Goal: Task Accomplishment & Management: Manage account settings

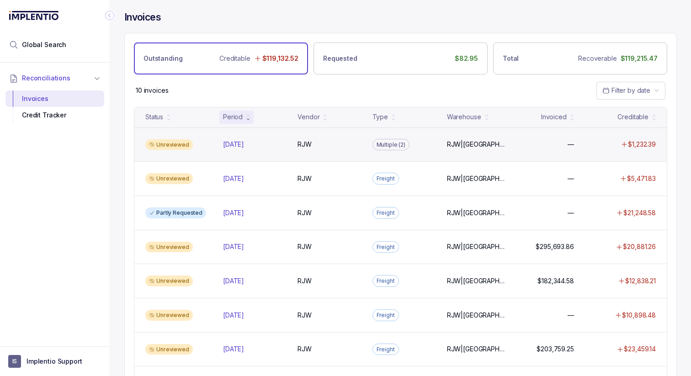
click at [387, 139] on div "Multiple (2)" at bounding box center [391, 145] width 37 height 12
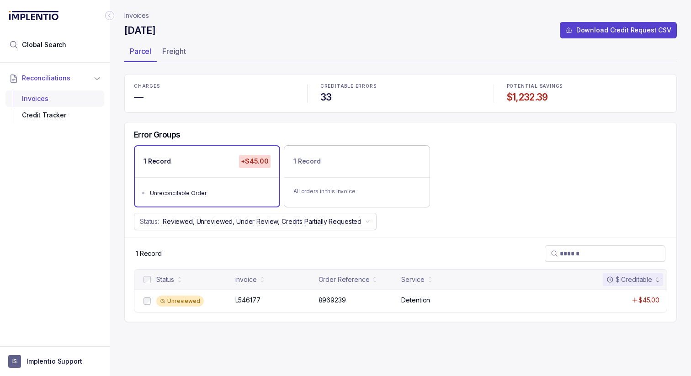
click at [36, 101] on div "Invoices" at bounding box center [55, 99] width 84 height 16
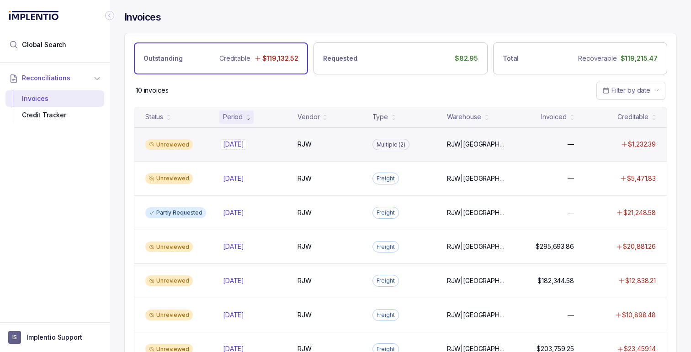
click at [244, 147] on p "[DATE]" at bounding box center [233, 144] width 21 height 9
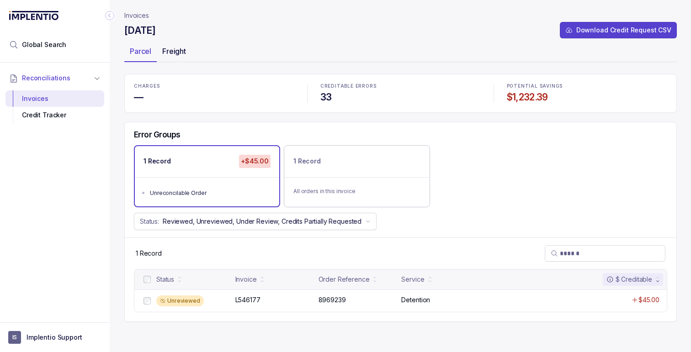
click at [177, 48] on p "Freight" at bounding box center [174, 51] width 24 height 11
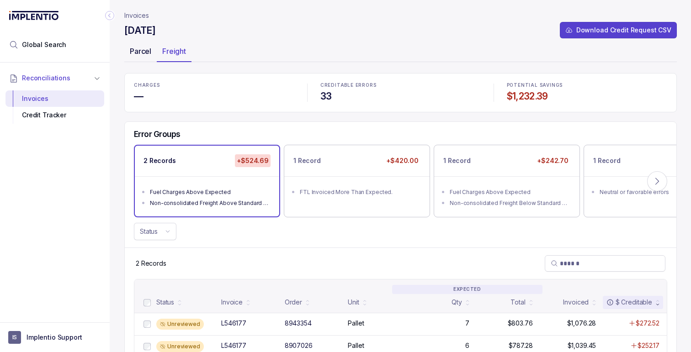
click at [143, 51] on p "Parcel" at bounding box center [140, 51] width 21 height 11
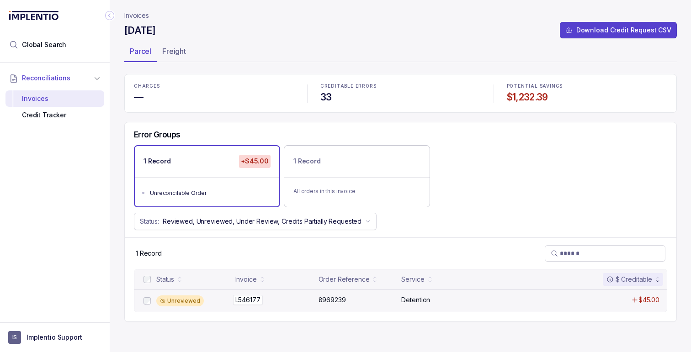
click at [264, 299] on div "L546177 L546177" at bounding box center [274, 300] width 78 height 9
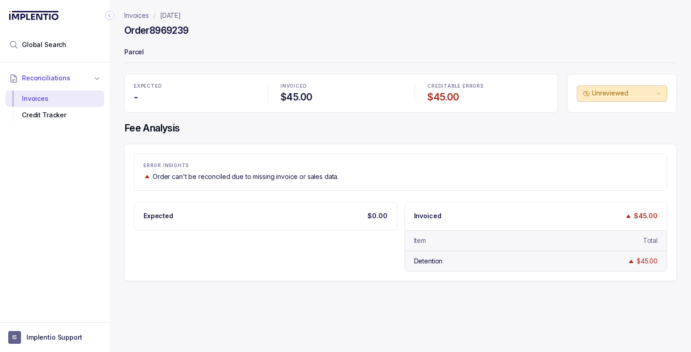
drag, startPoint x: 464, startPoint y: 255, endPoint x: 412, endPoint y: 256, distance: 52.6
click at [412, 256] on div "Detention $45.00" at bounding box center [536, 261] width 262 height 21
drag, startPoint x: 448, startPoint y: 261, endPoint x: 399, endPoint y: 260, distance: 49.4
click at [399, 261] on div "Expected $0.00 Invoiced $45.00 Item Total Detention $45.00" at bounding box center [401, 237] width 534 height 70
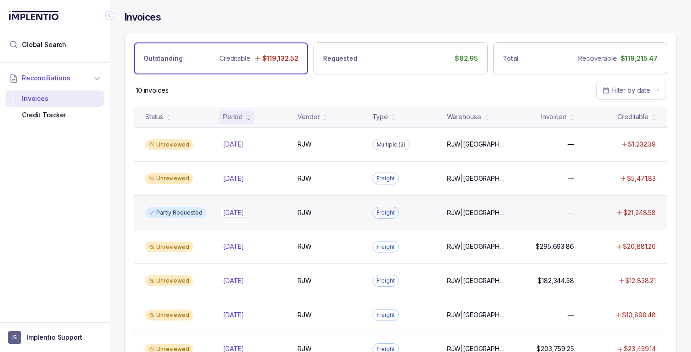
click at [231, 213] on div "[DATE] [DATE]" at bounding box center [233, 212] width 21 height 9
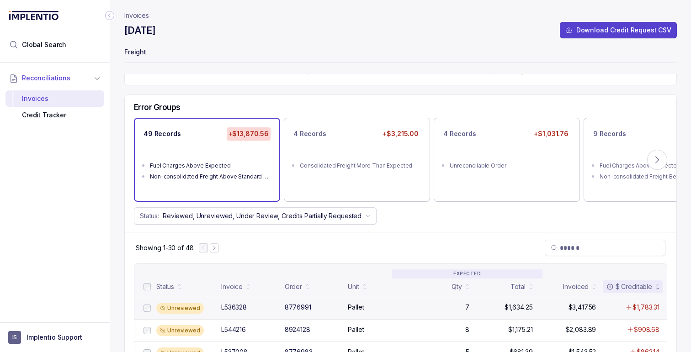
scroll to position [48, 0]
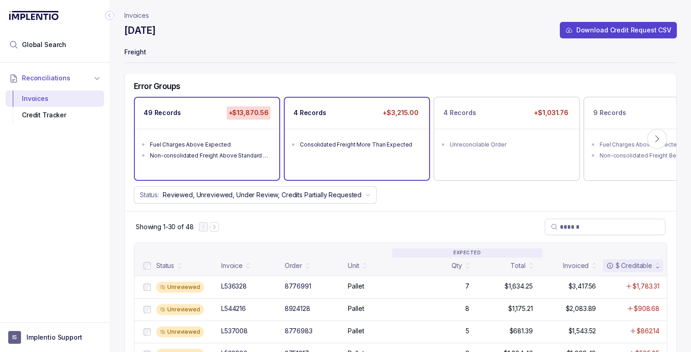
click at [387, 160] on div "4 Records +$3,215.00 Consolidated Freight More Than Expected" at bounding box center [357, 139] width 144 height 82
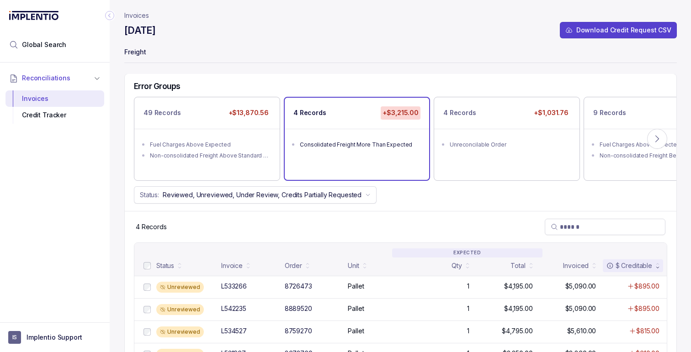
scroll to position [70, 0]
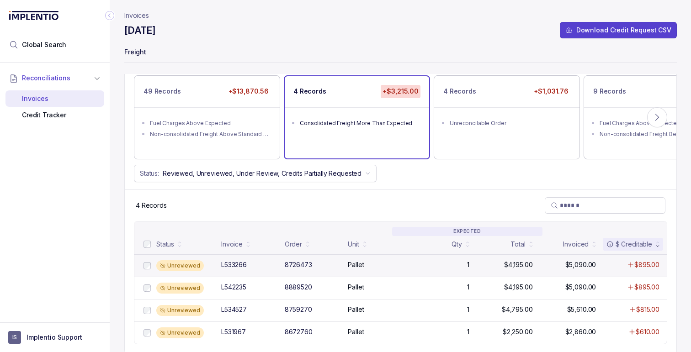
click at [307, 268] on div "8726473" at bounding box center [298, 265] width 27 height 9
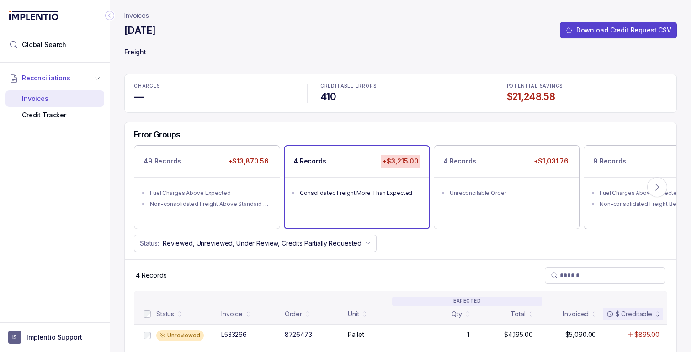
scroll to position [70, 0]
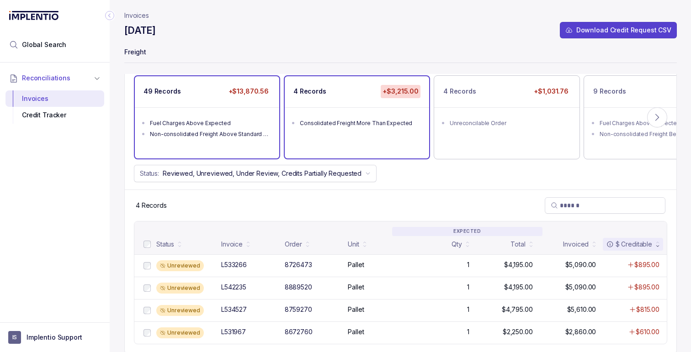
click at [256, 115] on ul "Fuel Charges Above Expected Non-consolidated Freight Above Standard Deviation" at bounding box center [207, 127] width 144 height 40
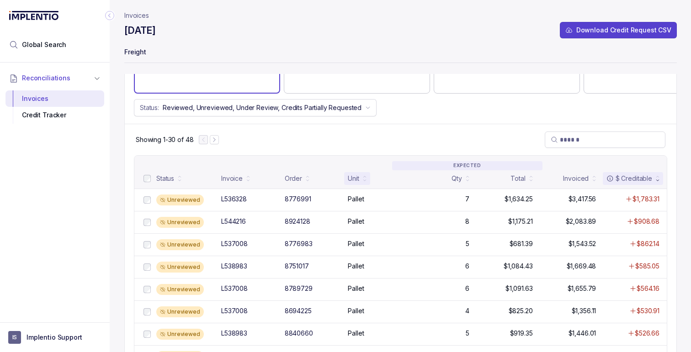
scroll to position [138, 0]
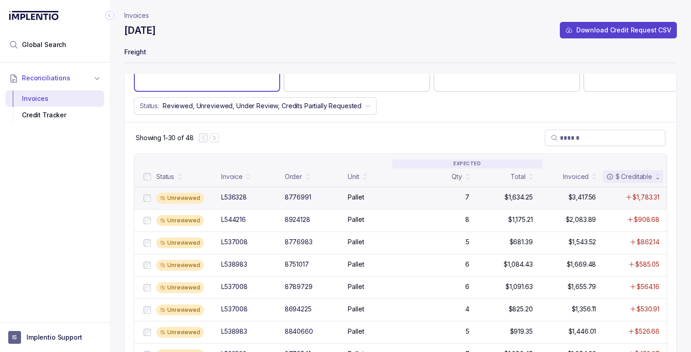
click at [365, 187] on div "Unreviewed L536328 8776991 Pallet 7 $1,634.25 $3,417.56 $1,783.31" at bounding box center [400, 198] width 533 height 22
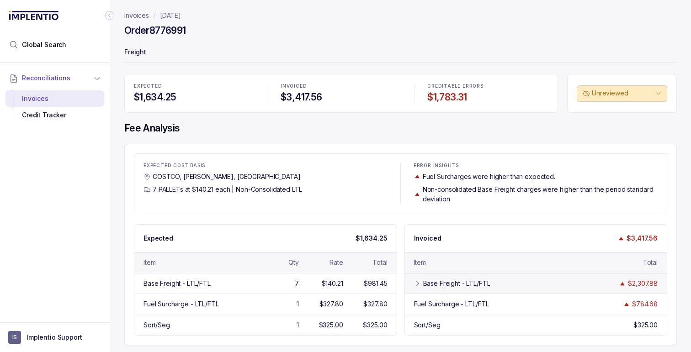
click at [422, 283] on icon at bounding box center [417, 283] width 7 height 7
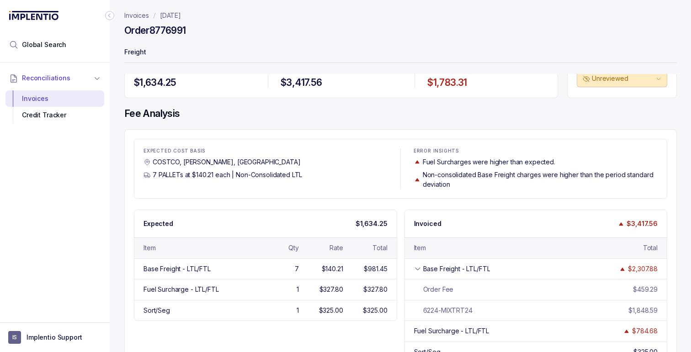
scroll to position [15, 0]
click at [172, 18] on p "[DATE]" at bounding box center [170, 15] width 21 height 9
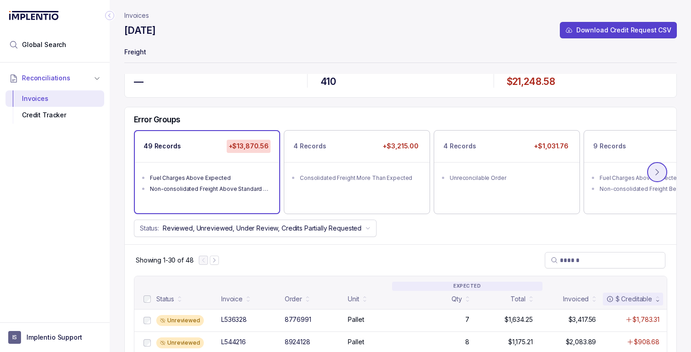
click at [662, 171] on icon at bounding box center [657, 172] width 9 height 9
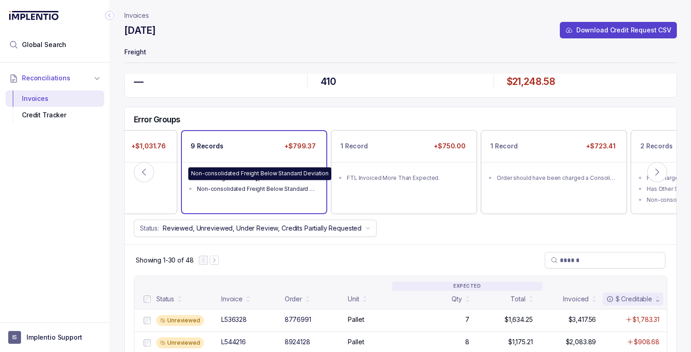
click at [246, 187] on div "Non-consolidated Freight Below Standard Deviation" at bounding box center [257, 189] width 120 height 9
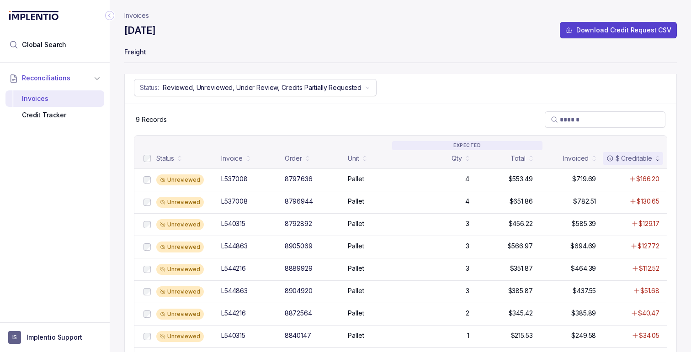
scroll to position [157, 0]
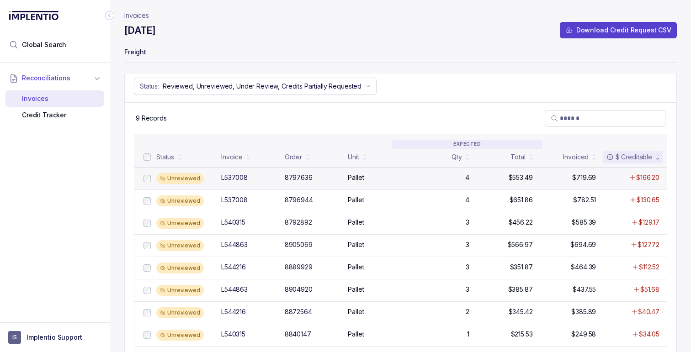
click at [239, 171] on div "Unreviewed L537008 8797636 Pallet 4 $553.49 $719.69 $166.20" at bounding box center [400, 178] width 533 height 22
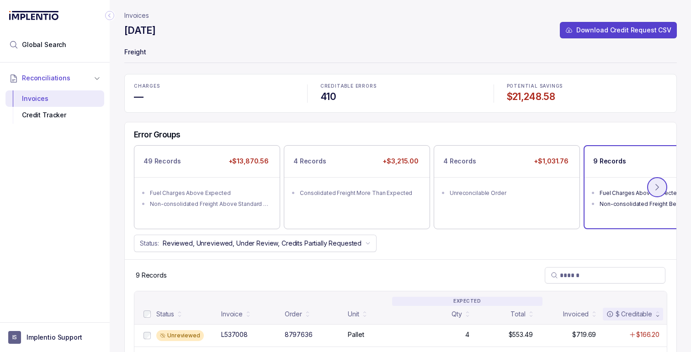
click at [662, 190] on icon at bounding box center [657, 187] width 9 height 9
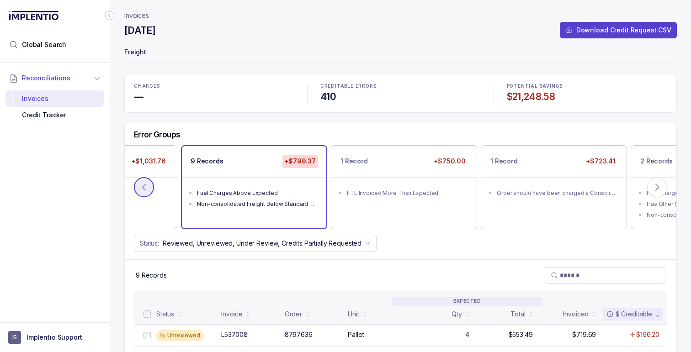
click at [146, 185] on icon at bounding box center [143, 187] width 9 height 9
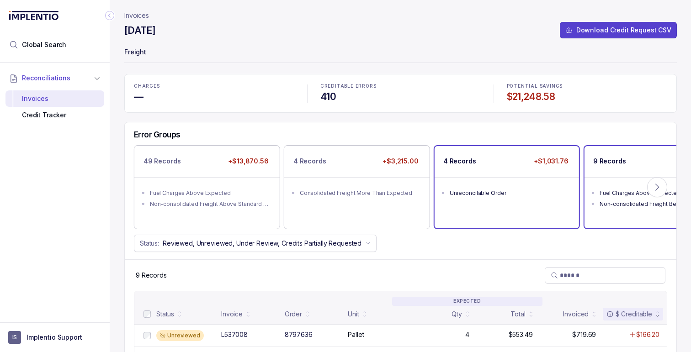
click at [480, 199] on ul "Unreconcilable Order" at bounding box center [507, 191] width 144 height 29
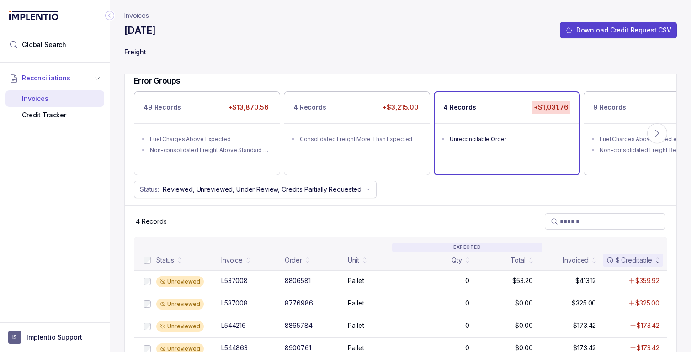
scroll to position [70, 0]
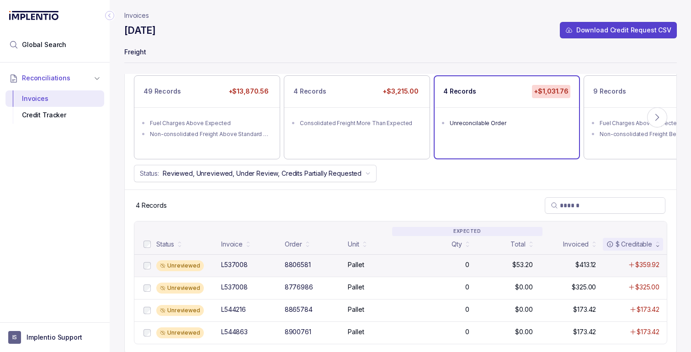
click at [277, 264] on div "L537008" at bounding box center [250, 265] width 58 height 9
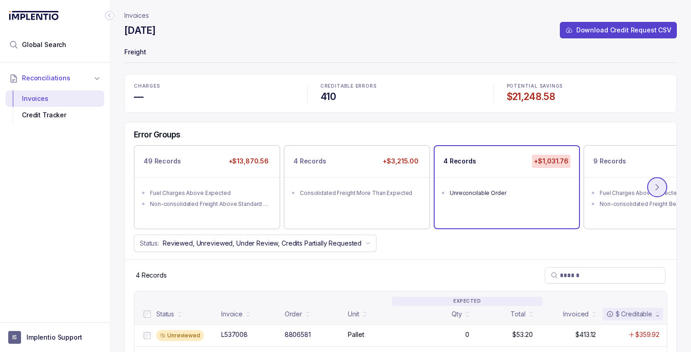
click at [662, 191] on icon at bounding box center [657, 187] width 9 height 9
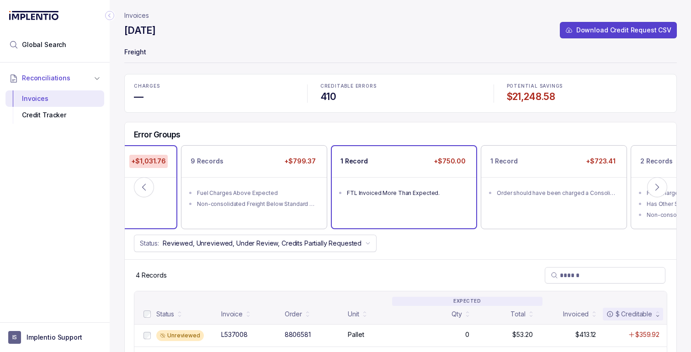
click at [456, 180] on ul "FTL Invoiced More Than Expected." at bounding box center [404, 191] width 144 height 29
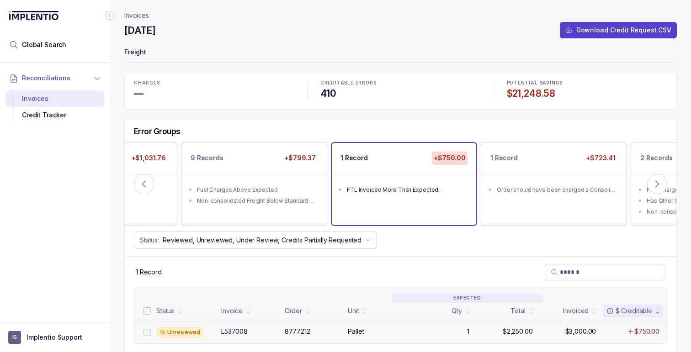
click at [358, 328] on p "Pallet" at bounding box center [356, 331] width 16 height 9
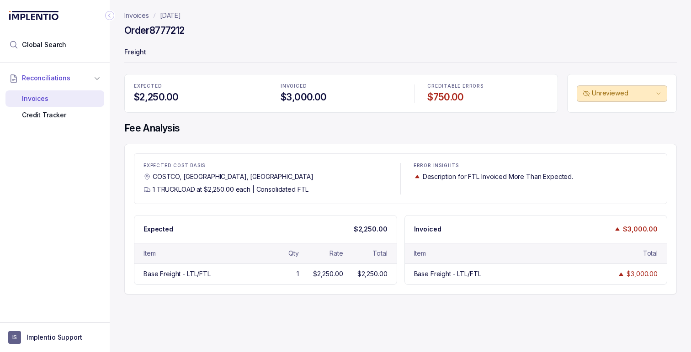
click at [358, 328] on div "Invoices [DATE] Order 8777212 Freight EXPECTED $2,250.00 INVOICED $3,000.00 CRE…" at bounding box center [397, 176] width 575 height 352
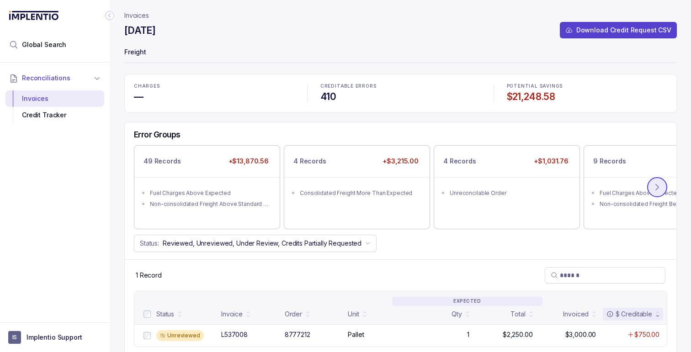
click at [662, 187] on icon at bounding box center [657, 187] width 9 height 9
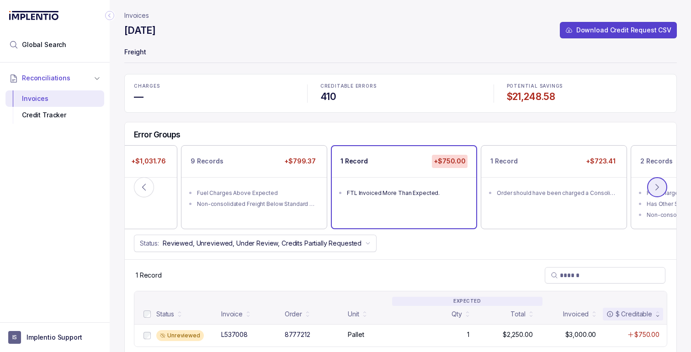
click at [662, 187] on icon at bounding box center [657, 187] width 9 height 9
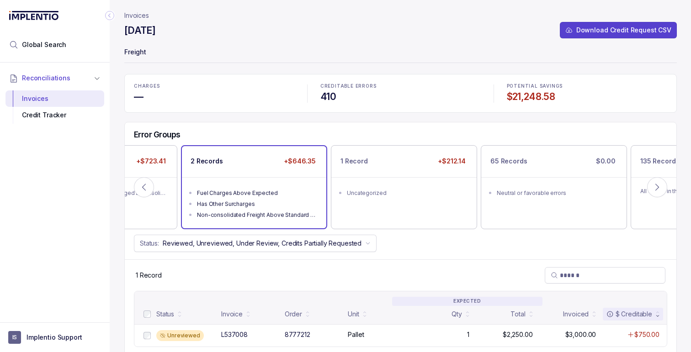
click at [254, 189] on div "Fuel Charges Above Expected" at bounding box center [257, 193] width 120 height 9
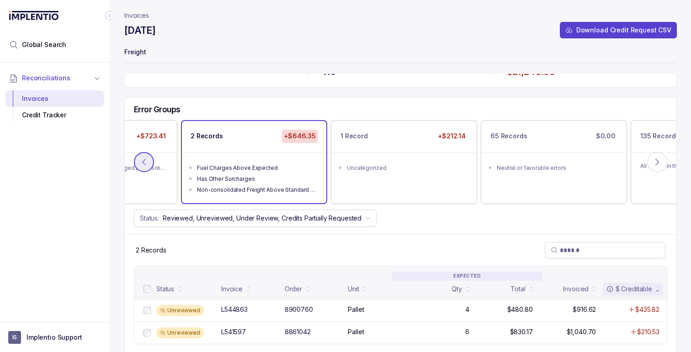
click at [147, 162] on icon at bounding box center [143, 162] width 9 height 9
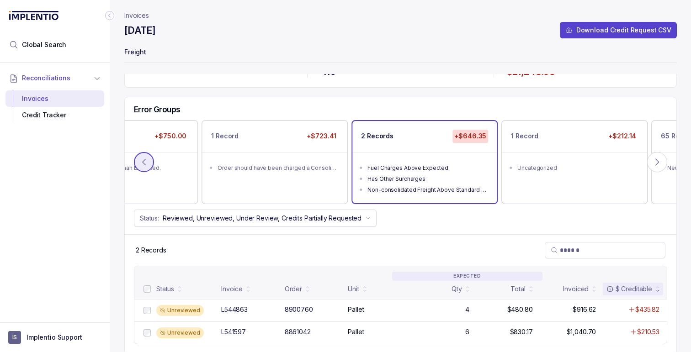
click at [147, 162] on icon at bounding box center [143, 162] width 9 height 9
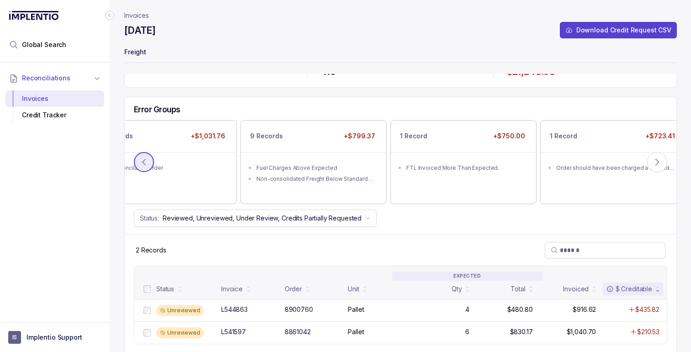
click at [147, 162] on icon at bounding box center [143, 162] width 9 height 9
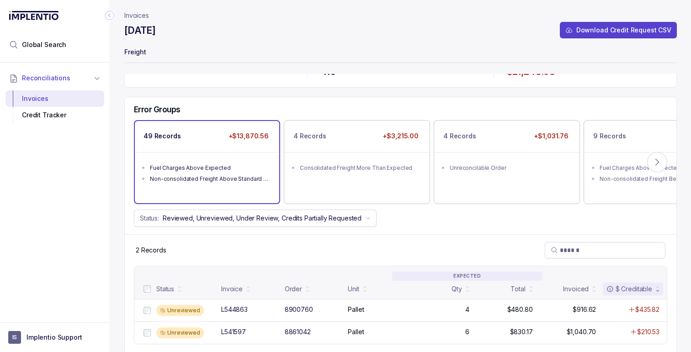
click at [214, 168] on div "Fuel Charges Above Expected" at bounding box center [210, 168] width 120 height 9
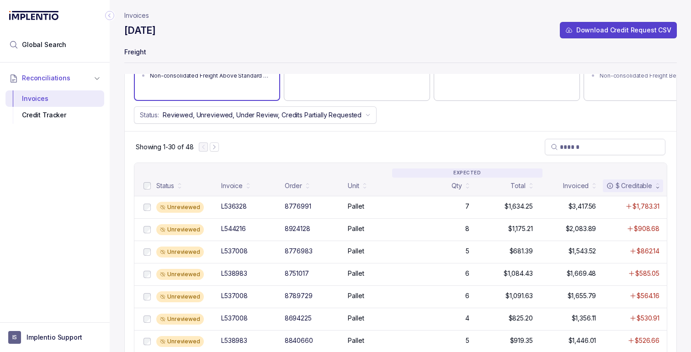
scroll to position [134, 0]
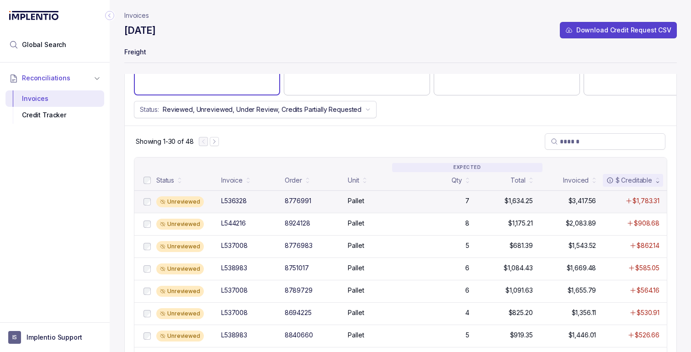
click at [310, 206] on div "Unreviewed L536328 8776991 Pallet 7 $1,634.25 $3,417.56 $1,783.31" at bounding box center [400, 202] width 533 height 22
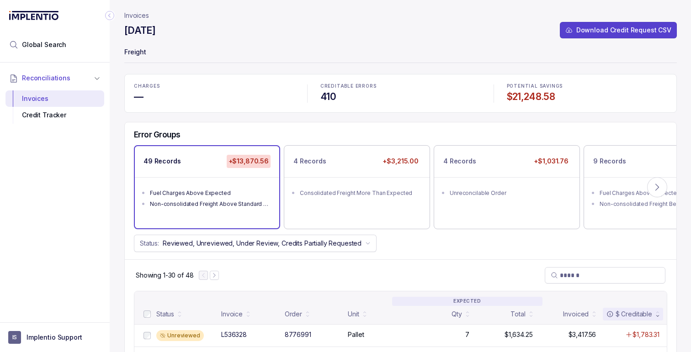
scroll to position [71, 0]
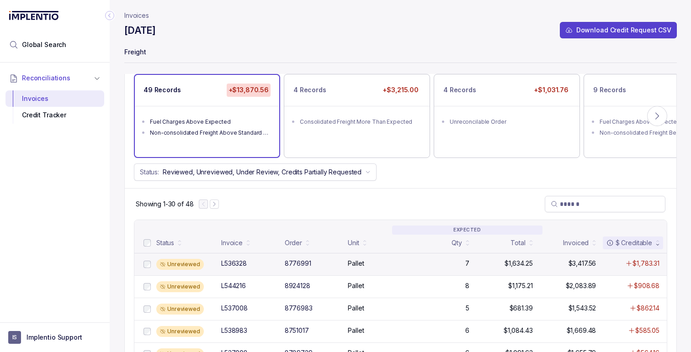
click at [192, 259] on div "Unreviewed" at bounding box center [180, 264] width 48 height 11
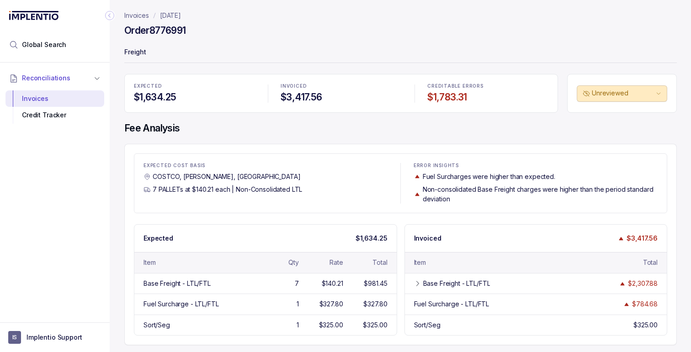
click at [610, 102] on div "Unreviewed" at bounding box center [622, 93] width 110 height 39
click at [610, 94] on p "Unreviewed" at bounding box center [623, 93] width 62 height 9
click at [175, 18] on p "[DATE]" at bounding box center [170, 15] width 21 height 9
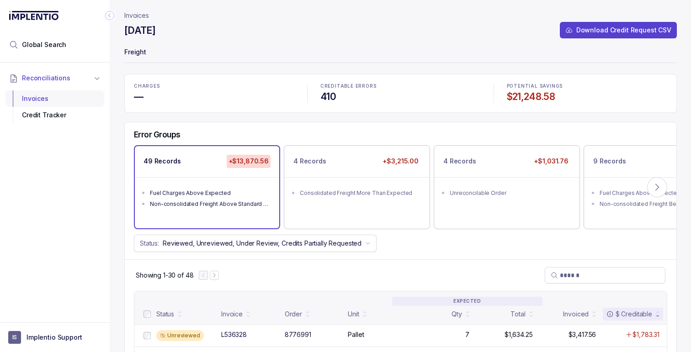
click at [48, 99] on div "Invoices" at bounding box center [55, 99] width 84 height 16
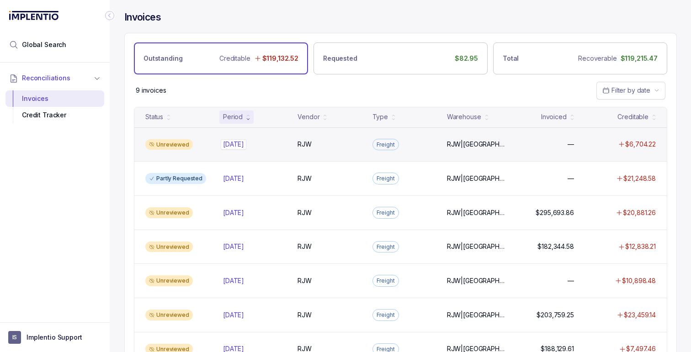
click at [287, 141] on div "[DATE] [DATE]" at bounding box center [255, 144] width 64 height 9
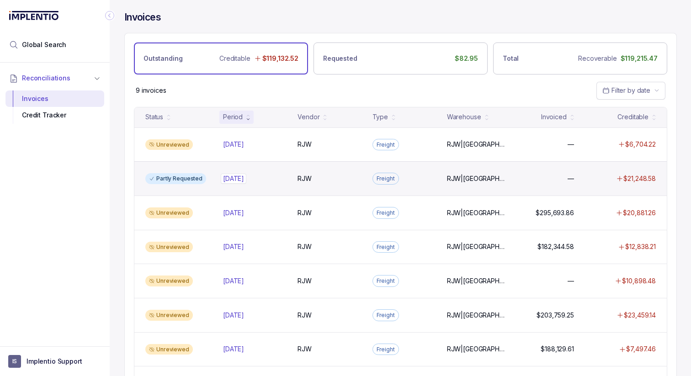
click at [284, 176] on div "[DATE] [DATE]" at bounding box center [255, 178] width 64 height 9
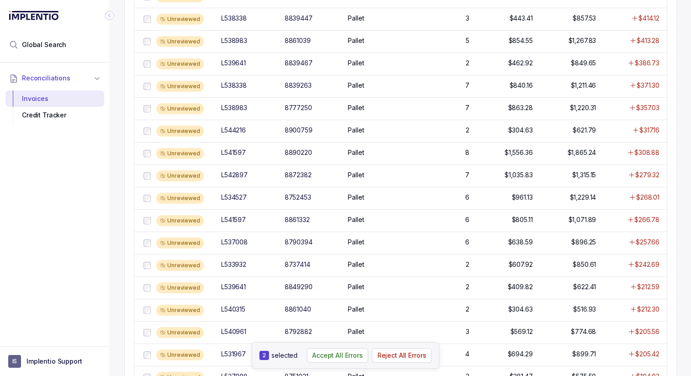
scroll to position [630, 0]
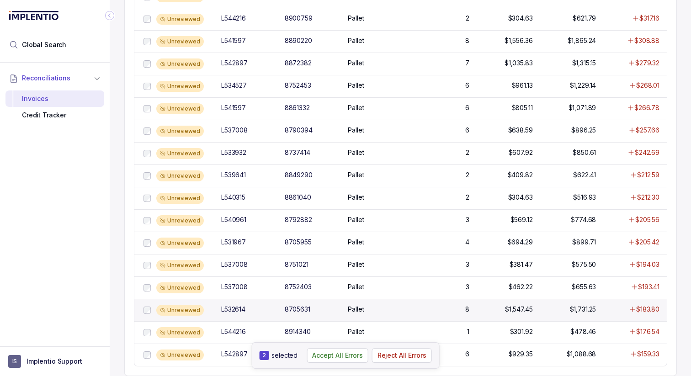
click at [143, 309] on div at bounding box center [147, 310] width 11 height 11
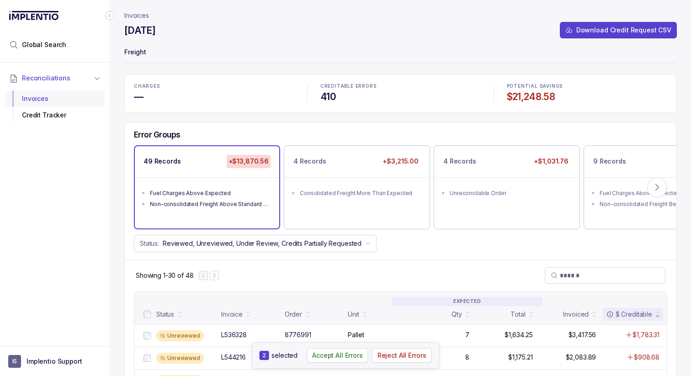
click at [30, 100] on div "Invoices" at bounding box center [55, 99] width 84 height 16
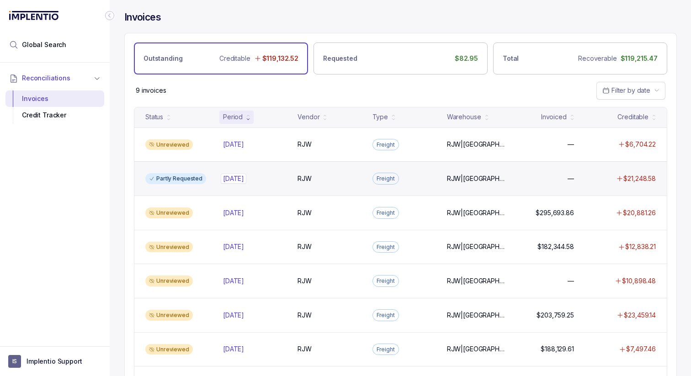
click at [243, 179] on p "[DATE]" at bounding box center [234, 179] width 26 height 10
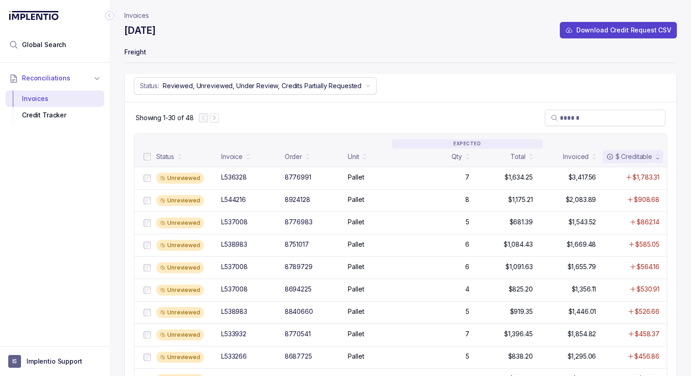
scroll to position [160, 0]
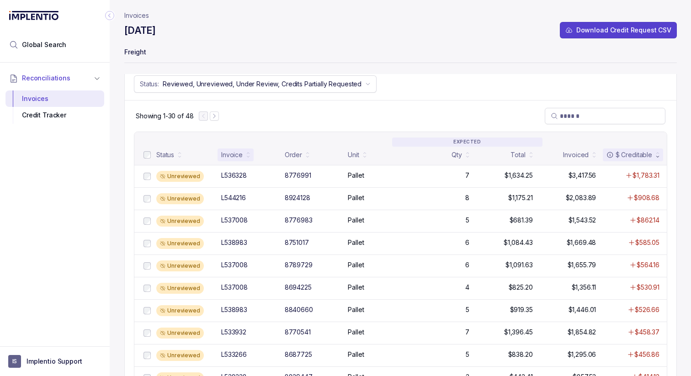
click at [243, 155] on div "Invoice" at bounding box center [236, 155] width 36 height 13
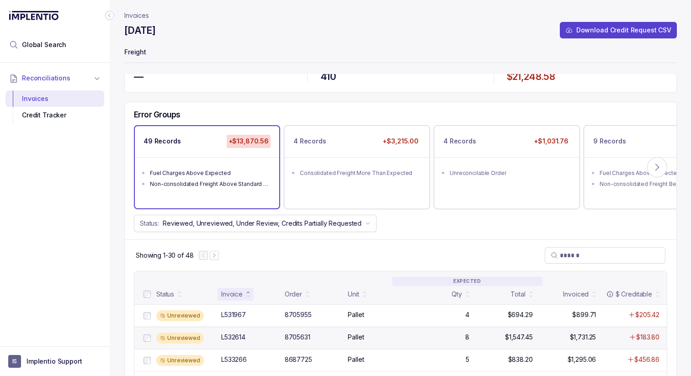
scroll to position [0, 0]
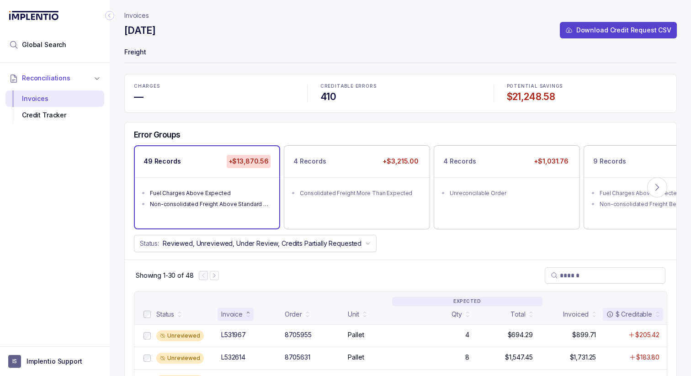
click at [638, 314] on div "$ Creditable" at bounding box center [630, 314] width 46 height 9
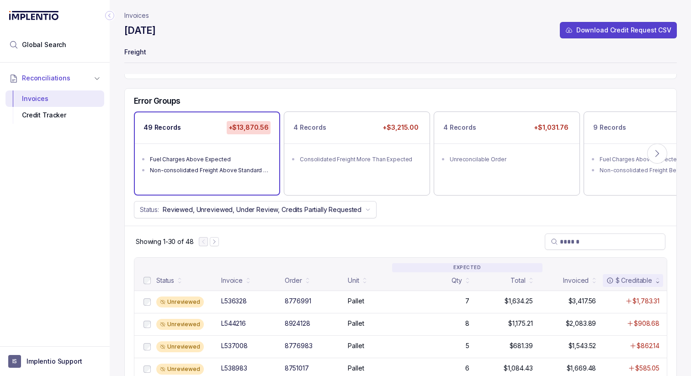
scroll to position [35, 0]
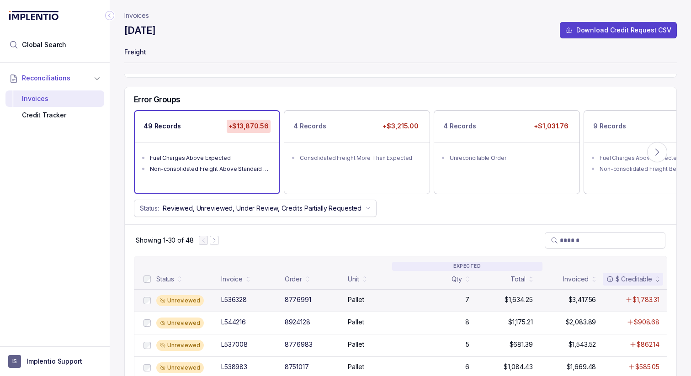
click at [259, 297] on div "L536328" at bounding box center [250, 299] width 58 height 9
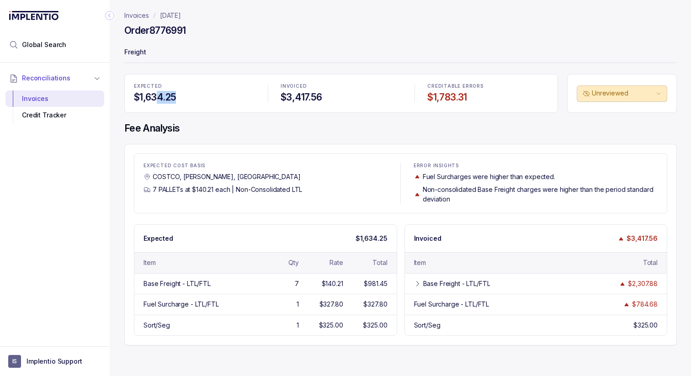
drag, startPoint x: 190, startPoint y: 98, endPoint x: 159, endPoint y: 98, distance: 31.1
click at [159, 98] on h4 "$1,634.25" at bounding box center [194, 97] width 121 height 13
drag, startPoint x: 340, startPoint y: 98, endPoint x: 253, endPoint y: 98, distance: 86.9
click at [253, 98] on div "EXPECTED $1,634.25 INVOICED $3,417.56 CREDITABLE ERRORS $1,783.31" at bounding box center [341, 93] width 434 height 39
drag, startPoint x: 440, startPoint y: 98, endPoint x: 504, endPoint y: 98, distance: 64.5
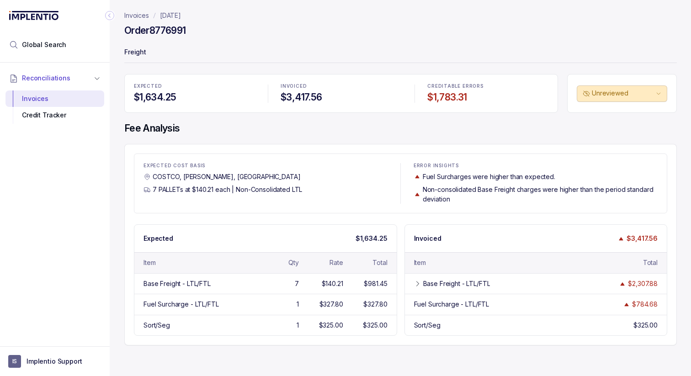
click at [504, 98] on h4 "$1,783.31" at bounding box center [487, 97] width 121 height 13
click at [630, 91] on p "Unreviewed" at bounding box center [623, 93] width 62 height 9
click at [621, 126] on p "Accepted" at bounding box center [613, 127] width 29 height 9
click at [621, 110] on div "Accepted" at bounding box center [622, 93] width 110 height 39
click at [621, 98] on button "Accepted" at bounding box center [622, 93] width 91 height 16
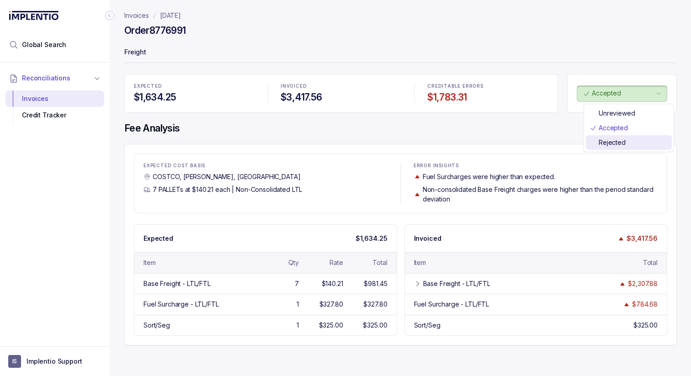
click at [616, 138] on p "Rejected" at bounding box center [612, 142] width 27 height 9
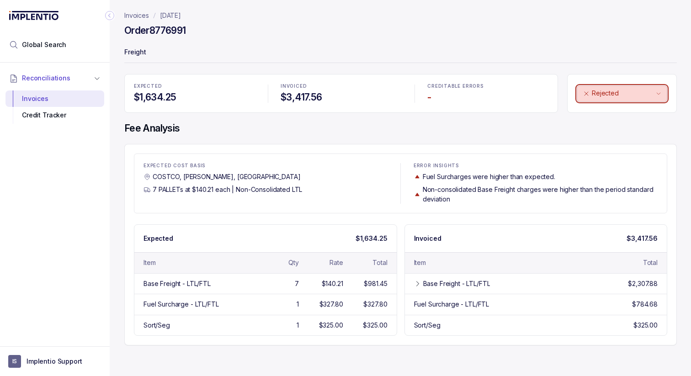
click at [627, 98] on button "Rejected" at bounding box center [622, 93] width 91 height 16
click at [621, 112] on p "Unreviewed" at bounding box center [617, 113] width 37 height 9
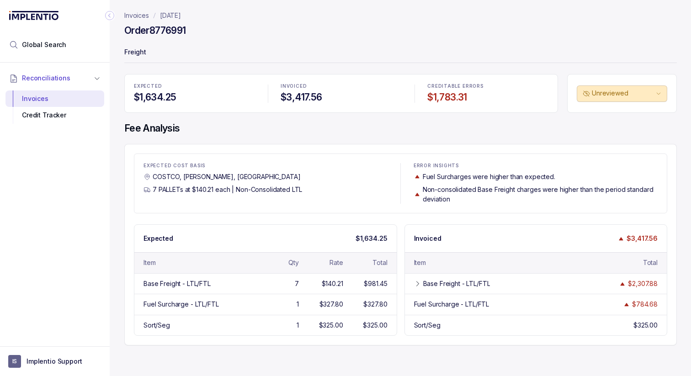
click at [166, 15] on p "[DATE]" at bounding box center [170, 15] width 21 height 9
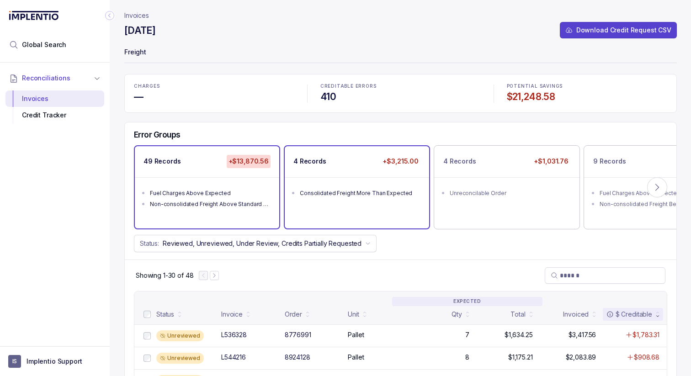
click at [346, 200] on ul "Consolidated Freight More Than Expected" at bounding box center [357, 191] width 144 height 29
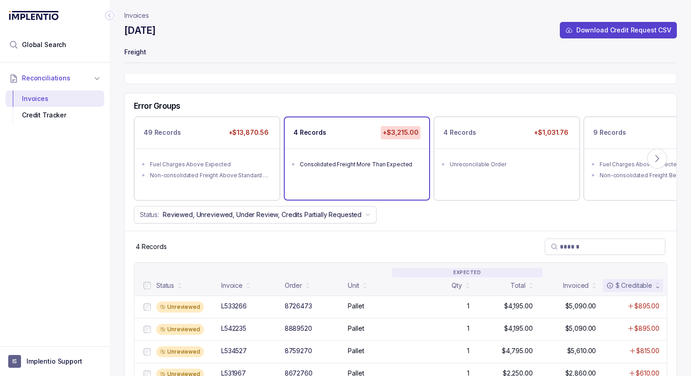
scroll to position [48, 0]
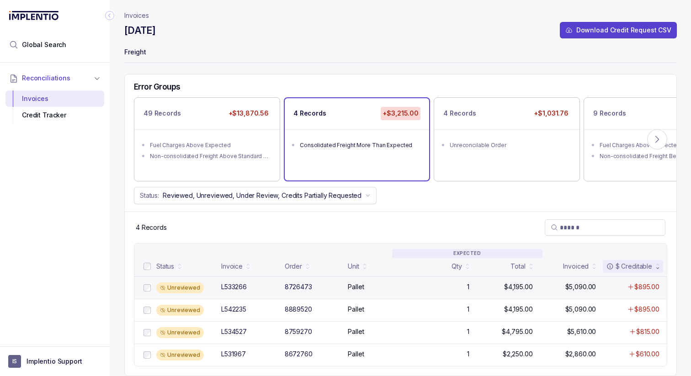
click at [272, 284] on div "L533266" at bounding box center [250, 287] width 58 height 9
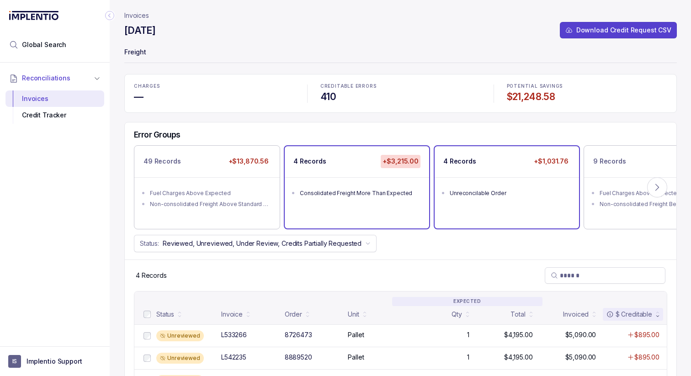
click at [520, 192] on div "Unreconcilable Order" at bounding box center [510, 193] width 120 height 9
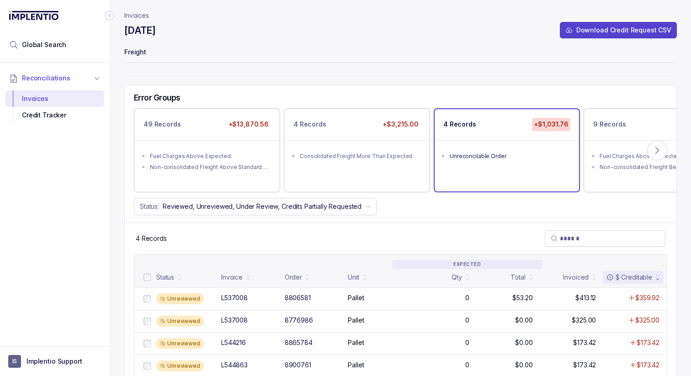
scroll to position [48, 0]
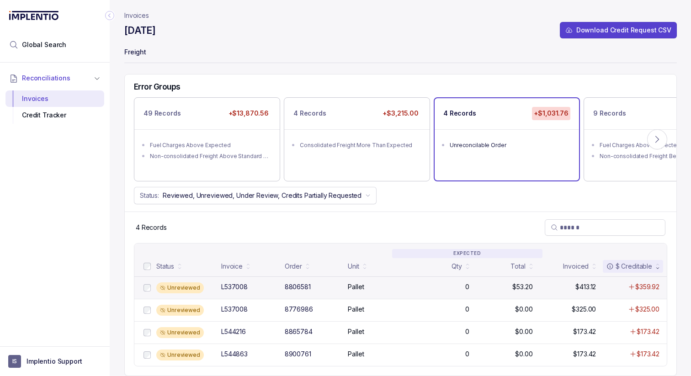
click at [326, 283] on div "8806581" at bounding box center [314, 287] width 58 height 9
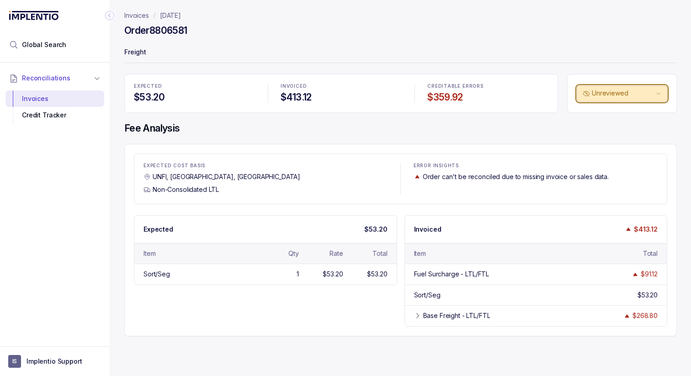
click at [654, 92] on p "Unreviewed" at bounding box center [623, 93] width 62 height 9
click at [450, 177] on p "Order can't be reconciled due to missing invoice or sales data." at bounding box center [516, 176] width 186 height 9
click at [176, 15] on p "[DATE]" at bounding box center [170, 15] width 21 height 9
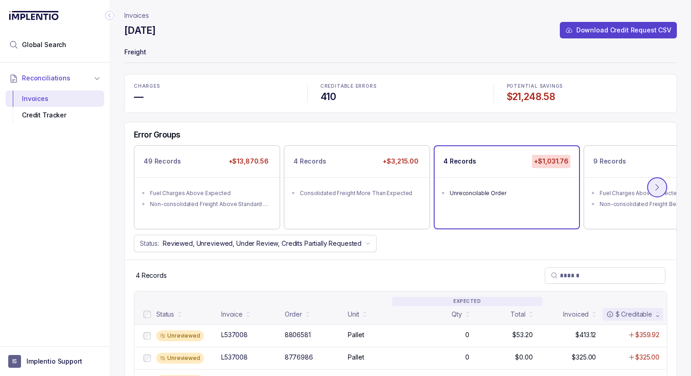
click at [662, 187] on icon at bounding box center [657, 187] width 9 height 9
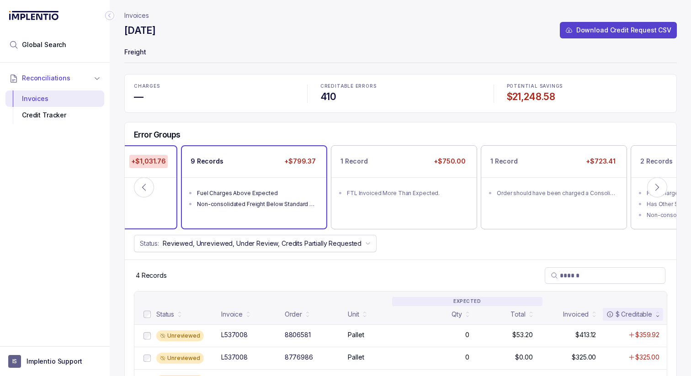
click at [256, 211] on ul "Fuel Charges Above Expected Non-consolidated Freight Below Standard Deviation" at bounding box center [254, 197] width 144 height 40
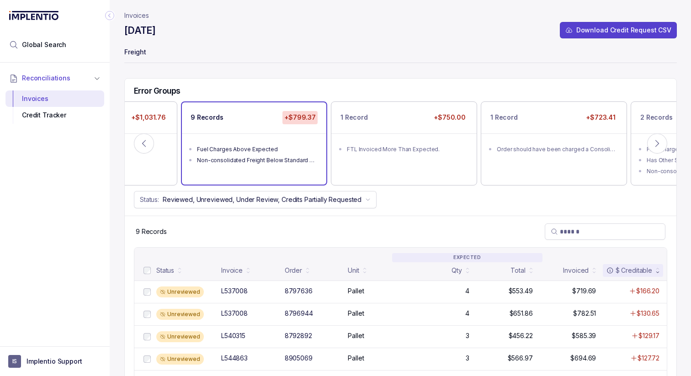
scroll to position [49, 0]
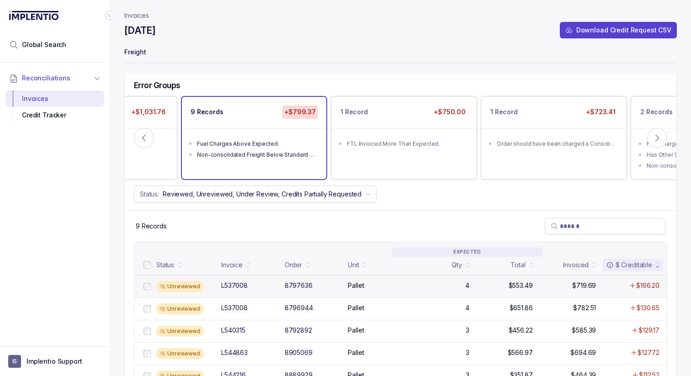
click at [261, 283] on div "L537008" at bounding box center [250, 285] width 58 height 9
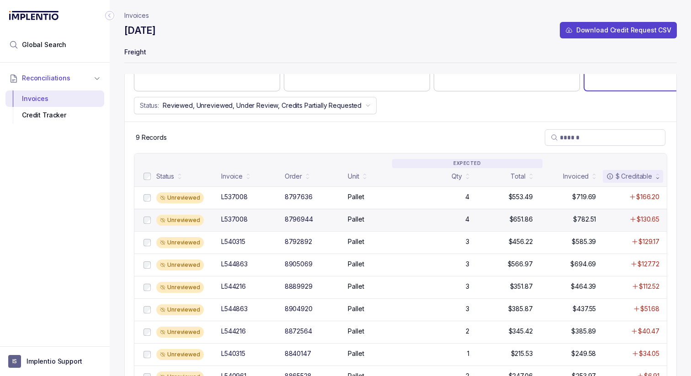
scroll to position [160, 0]
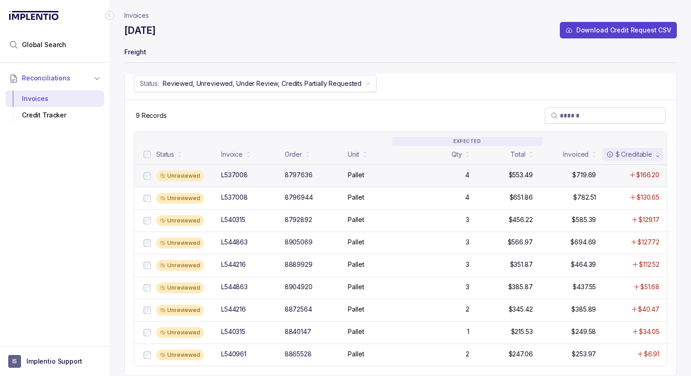
click at [302, 174] on div "8797636" at bounding box center [299, 175] width 28 height 9
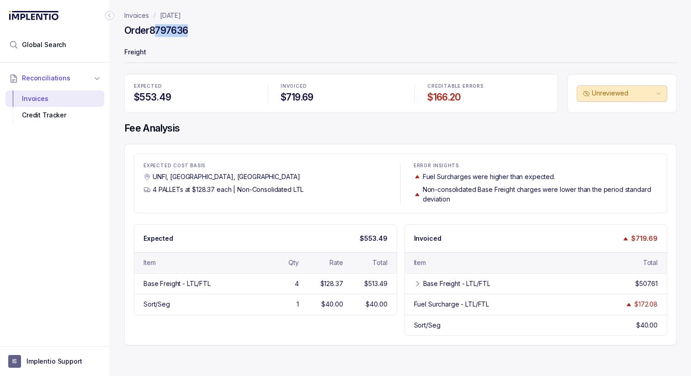
drag, startPoint x: 194, startPoint y: 31, endPoint x: 157, endPoint y: 29, distance: 36.6
click at [157, 29] on div "Order 8797636" at bounding box center [400, 32] width 553 height 16
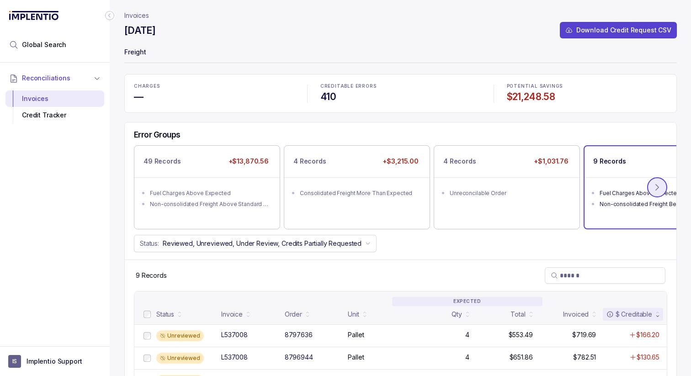
click at [658, 191] on button at bounding box center [657, 187] width 20 height 20
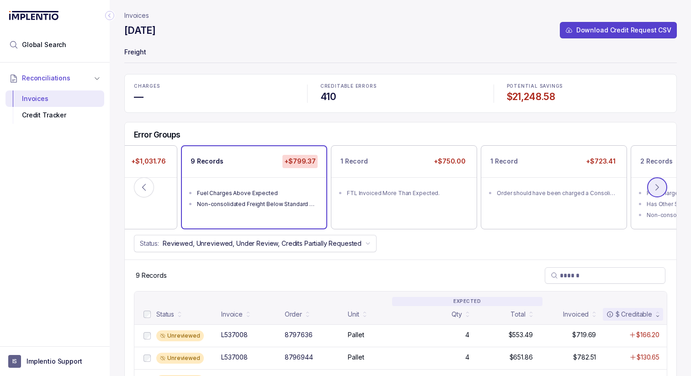
click at [660, 191] on icon at bounding box center [657, 187] width 9 height 9
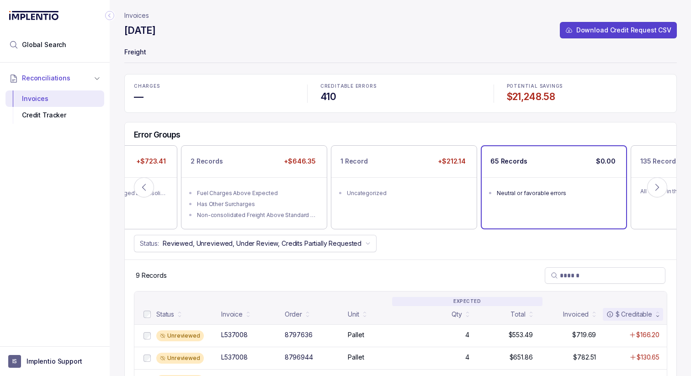
click at [582, 197] on div "Neutral or favorable errors" at bounding box center [557, 193] width 120 height 9
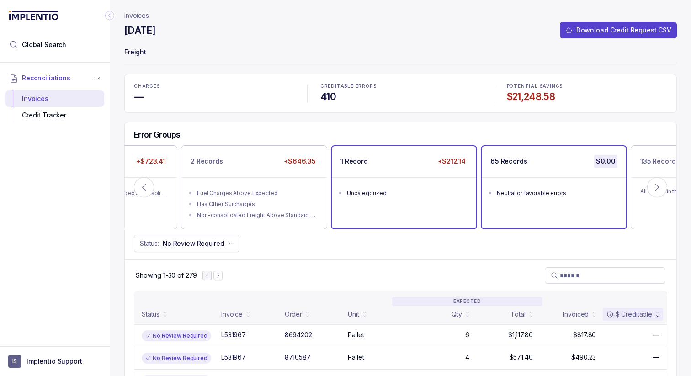
click at [404, 197] on div "Uncategorized" at bounding box center [407, 193] width 120 height 9
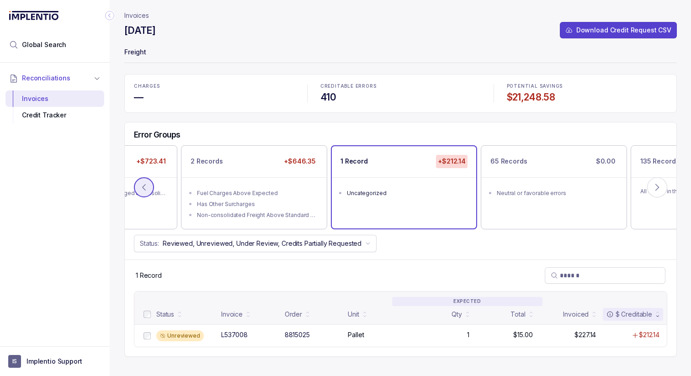
click at [147, 185] on icon at bounding box center [143, 187] width 9 height 9
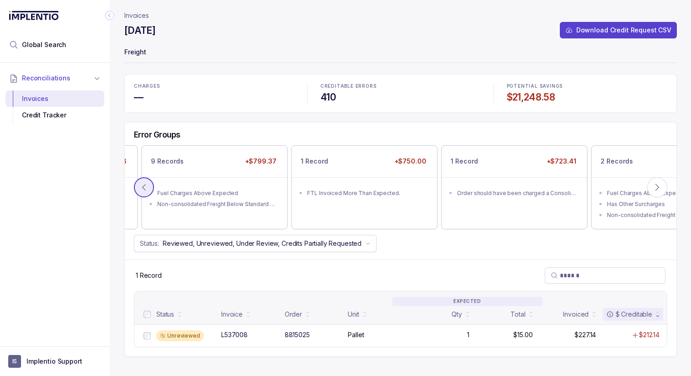
click at [147, 185] on icon at bounding box center [143, 187] width 9 height 9
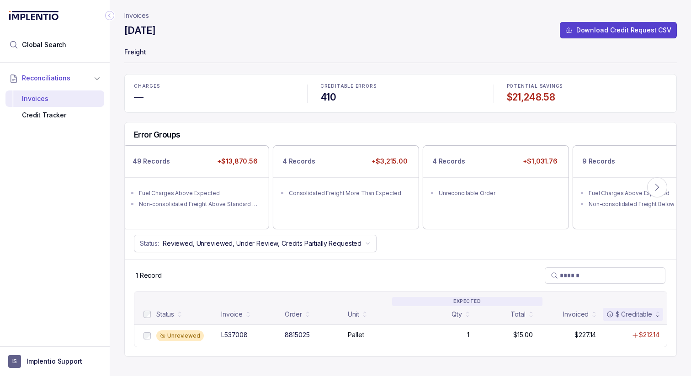
click at [147, 185] on ul "Fuel Charges Above Expected Non-consolidated Freight Above Standard Deviation" at bounding box center [195, 197] width 145 height 41
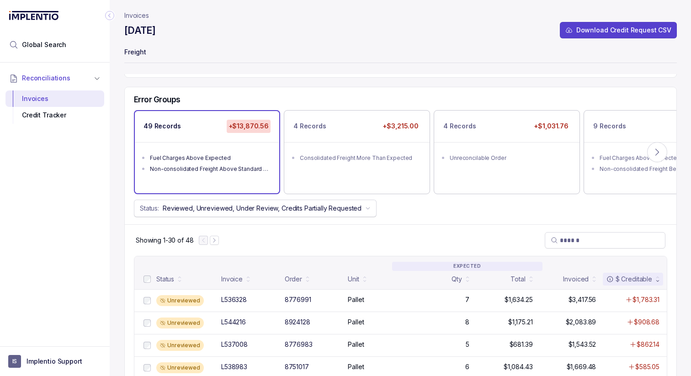
scroll to position [36, 0]
click at [230, 171] on div "Non-consolidated Freight Above Standard Deviation" at bounding box center [210, 168] width 120 height 9
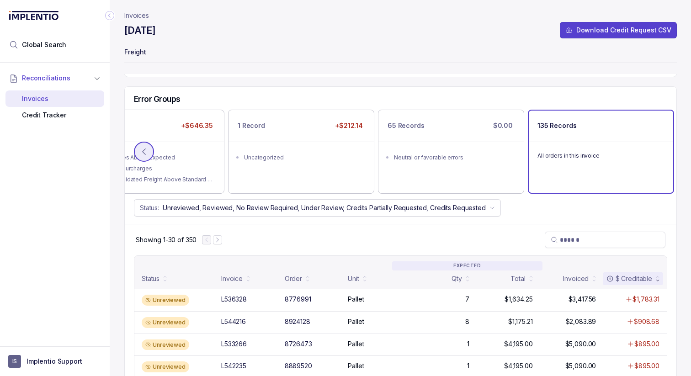
click at [149, 148] on button at bounding box center [144, 152] width 20 height 20
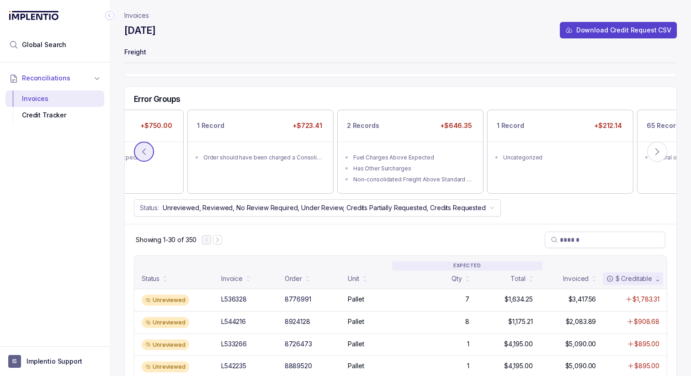
click at [149, 148] on button at bounding box center [144, 152] width 20 height 20
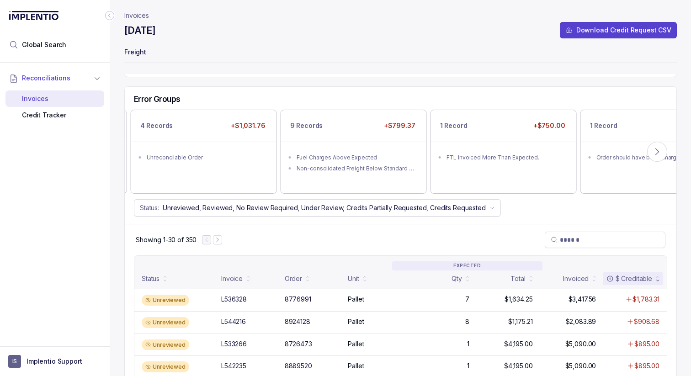
click at [149, 148] on button at bounding box center [144, 152] width 20 height 20
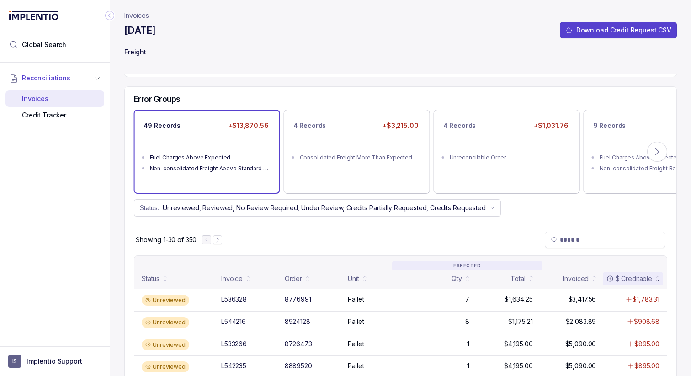
click at [194, 162] on li "Non-consolidated Freight Above Standard Deviation" at bounding box center [213, 167] width 127 height 11
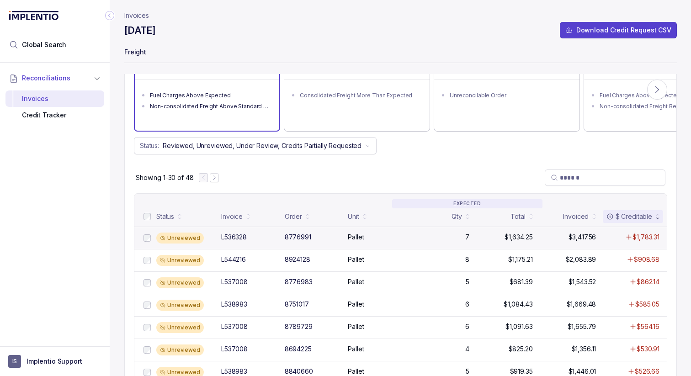
scroll to position [103, 0]
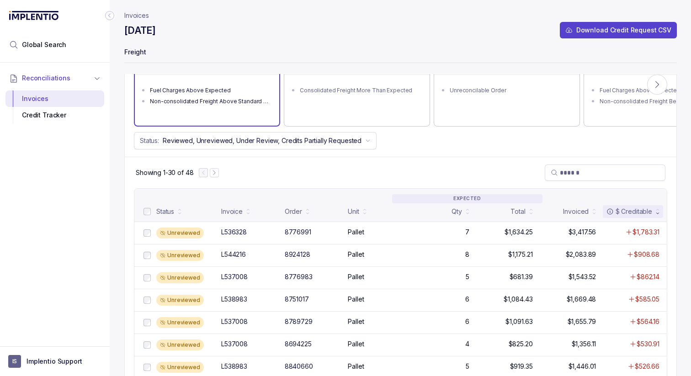
click at [636, 208] on div "$ Creditable" at bounding box center [630, 211] width 46 height 9
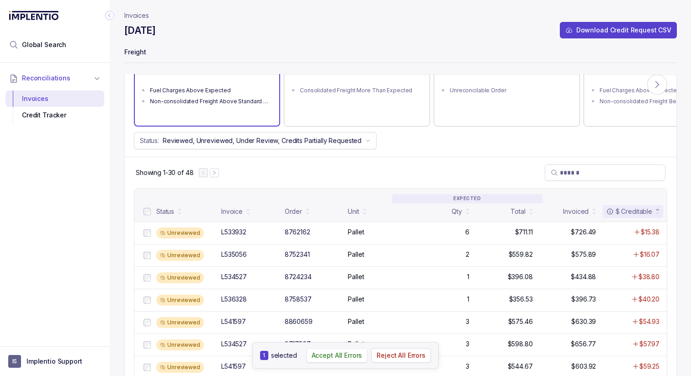
click at [329, 353] on p "Accept All Errors" at bounding box center [337, 355] width 51 height 9
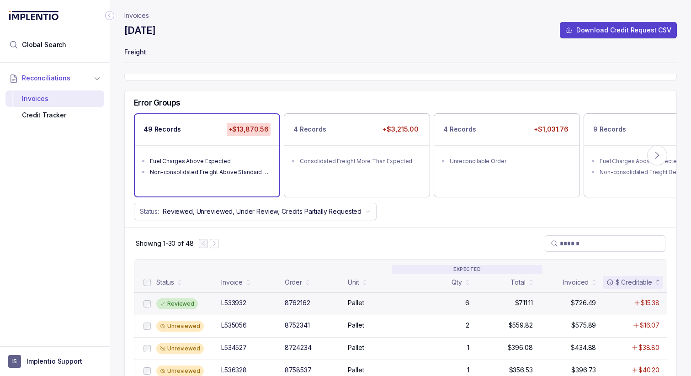
scroll to position [0, 0]
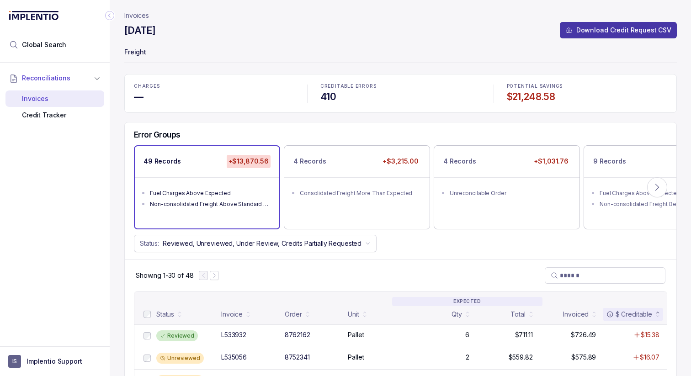
click at [609, 29] on p "Download Credit Request CSV" at bounding box center [624, 30] width 95 height 9
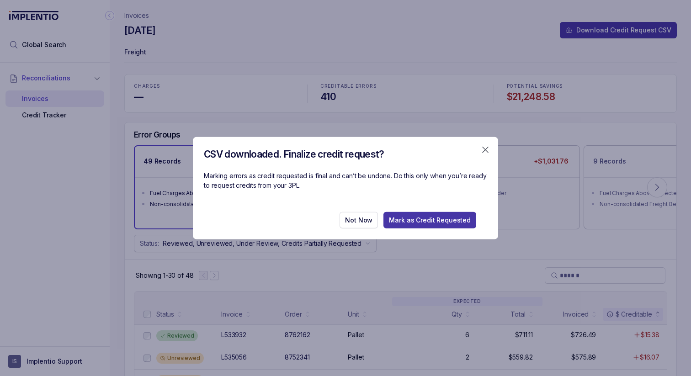
click at [411, 216] on p "Mark as Credit Requested" at bounding box center [430, 220] width 82 height 9
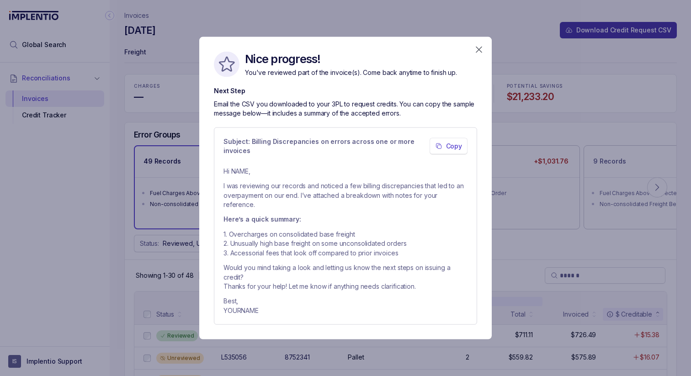
click at [451, 155] on button "Copy" at bounding box center [449, 146] width 38 height 16
click at [478, 52] on icon "button" at bounding box center [478, 49] width 5 height 5
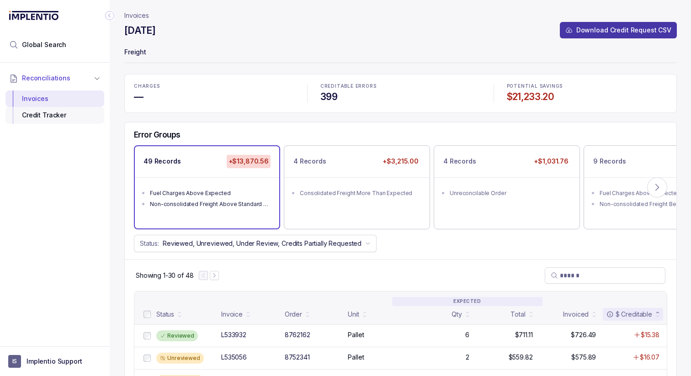
click at [62, 112] on div "Credit Tracker" at bounding box center [55, 115] width 84 height 16
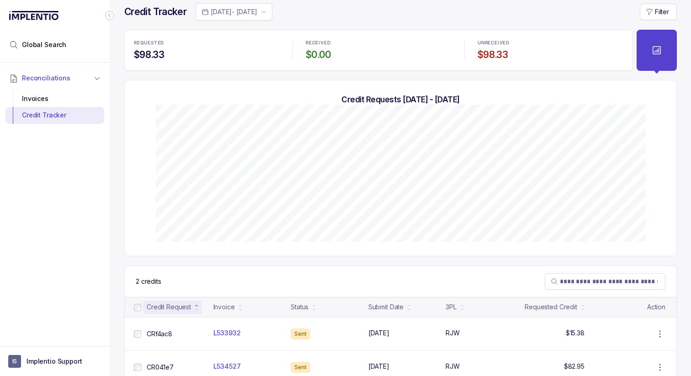
scroll to position [27, 0]
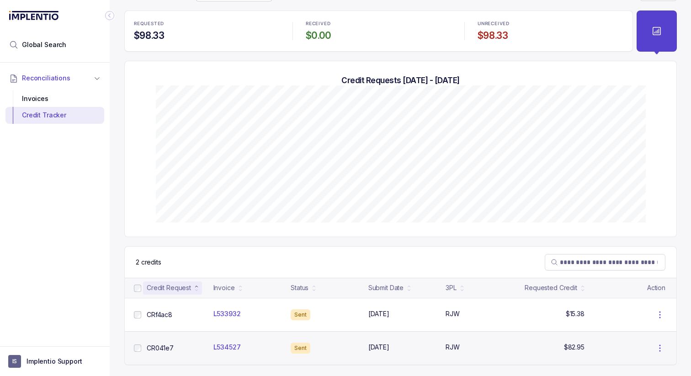
click at [666, 345] on icon at bounding box center [660, 348] width 11 height 11
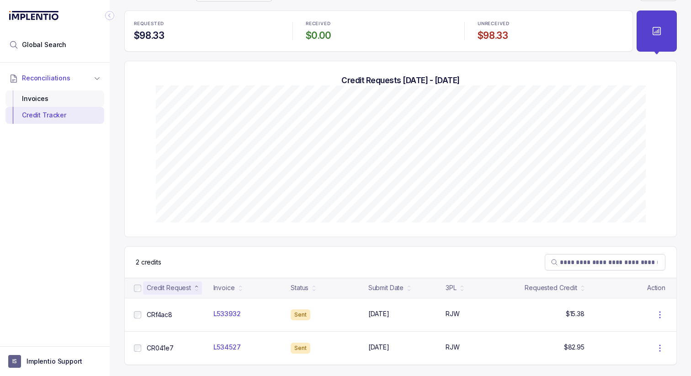
click at [29, 91] on div "Invoices" at bounding box center [55, 99] width 84 height 16
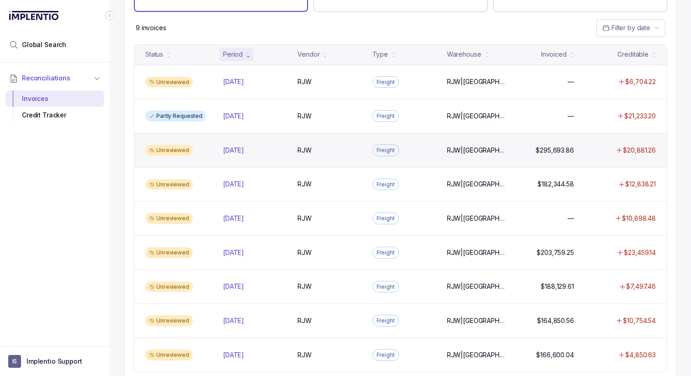
scroll to position [53, 0]
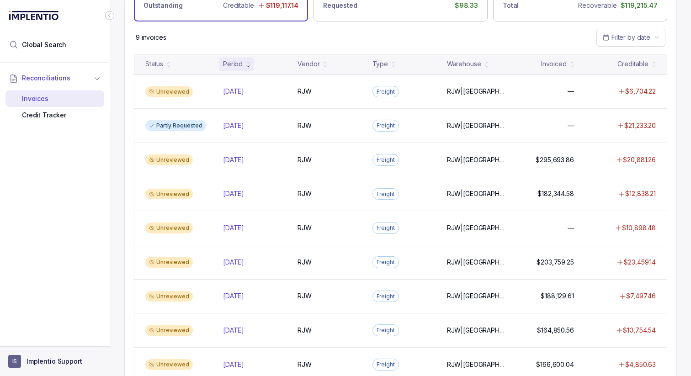
click at [66, 360] on p "Implentio Support" at bounding box center [55, 361] width 56 height 9
click at [44, 343] on p "Logout" at bounding box center [60, 341] width 76 height 9
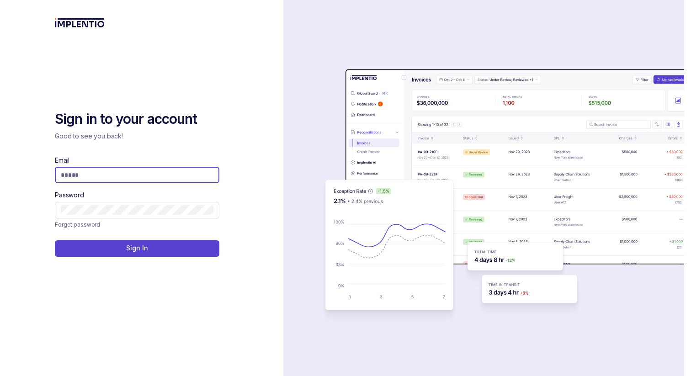
type input "**********"
